Goal: Navigation & Orientation: Go to known website

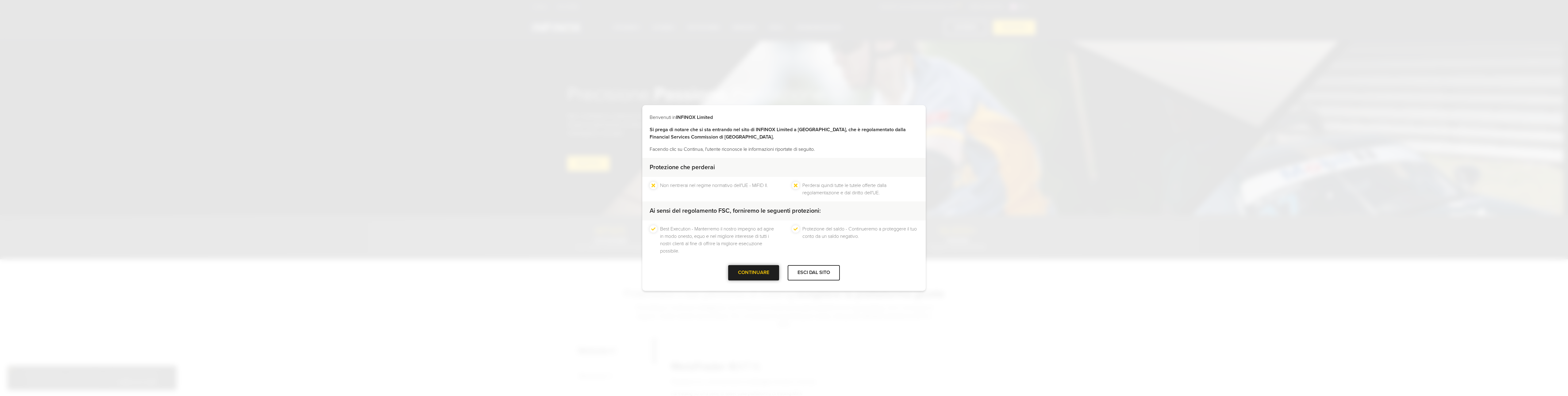
click at [754, 273] on div at bounding box center [754, 273] width 0 height 0
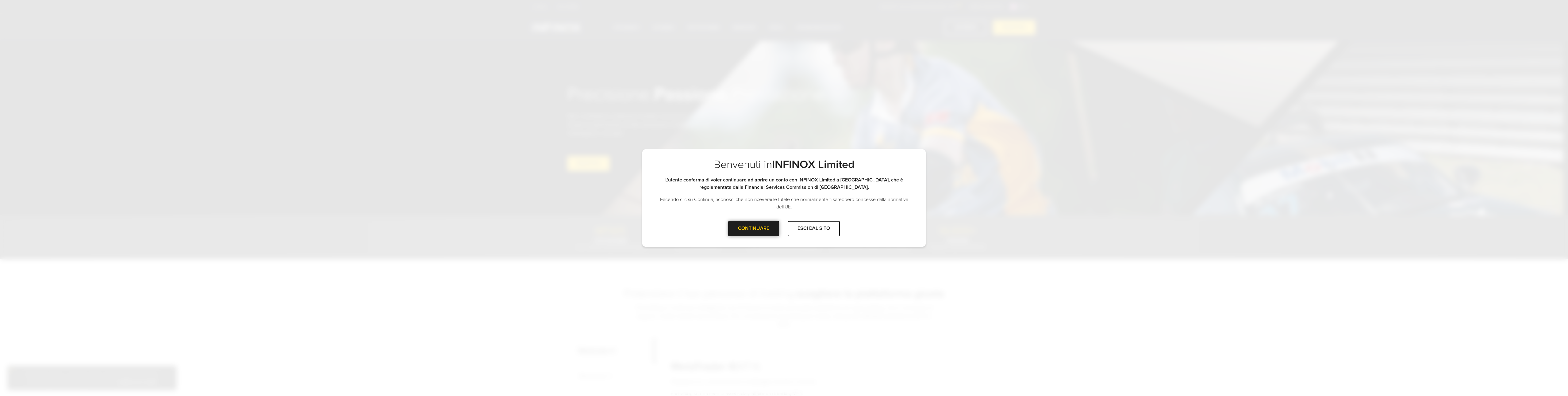
click at [754, 229] on div at bounding box center [754, 229] width 0 height 0
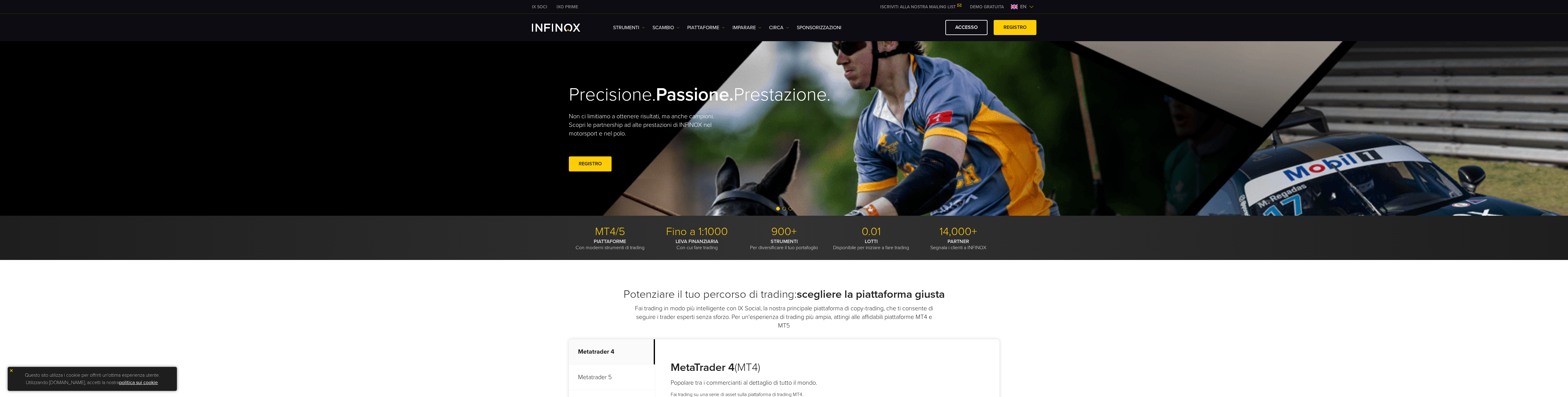
click at [1026, 6] on span "En" at bounding box center [1023, 7] width 12 height 7
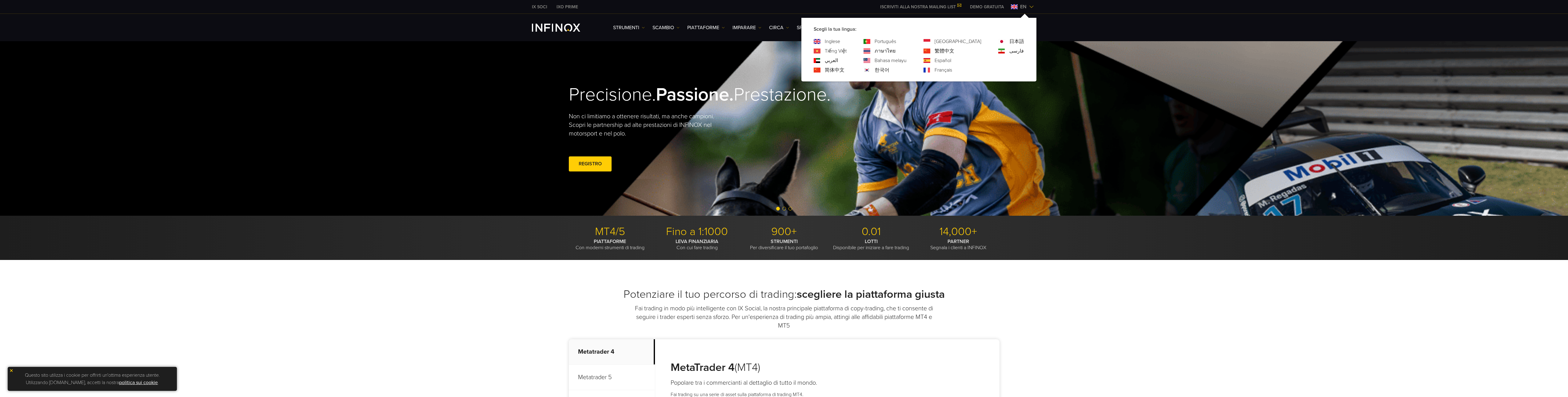
click at [951, 60] on link "Español" at bounding box center [943, 60] width 16 height 7
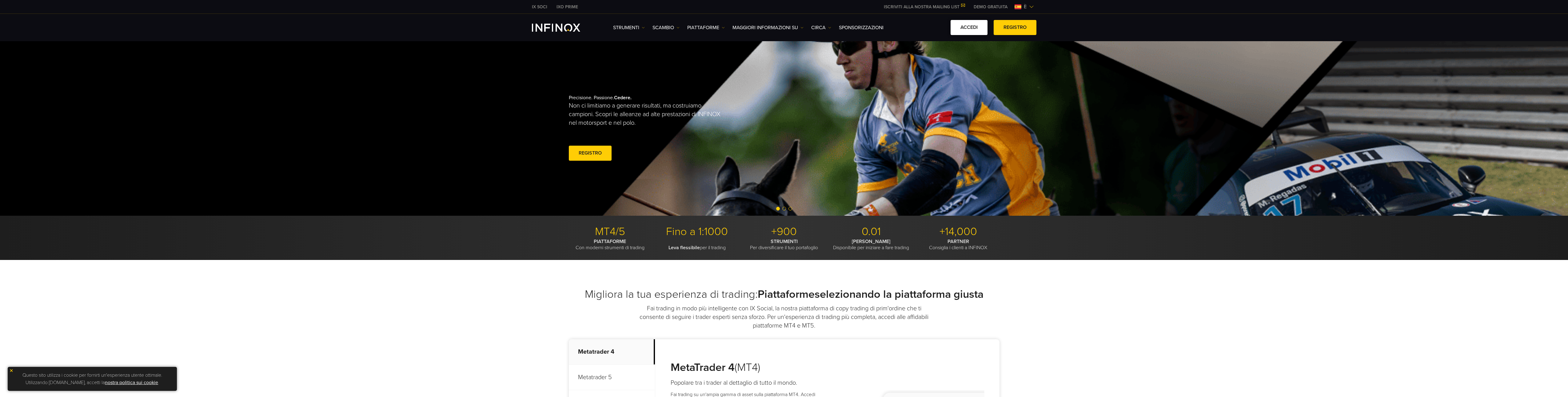
click at [975, 26] on link "Accedi" at bounding box center [969, 27] width 37 height 15
